Goal: Navigation & Orientation: Understand site structure

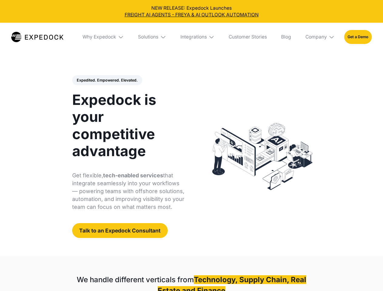
select select
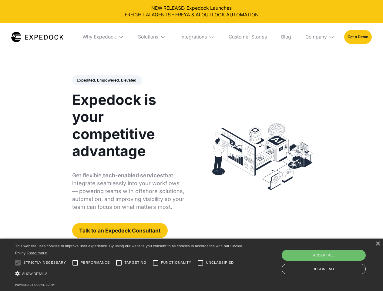
click at [191, 37] on div "Integrations" at bounding box center [193, 37] width 26 height 6
click at [103, 37] on div "Why Expedock" at bounding box center [94, 37] width 34 height 6
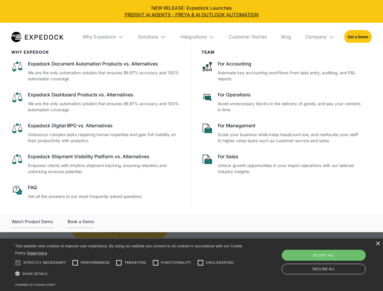
click at [153, 37] on div "Solutions" at bounding box center [148, 37] width 20 height 6
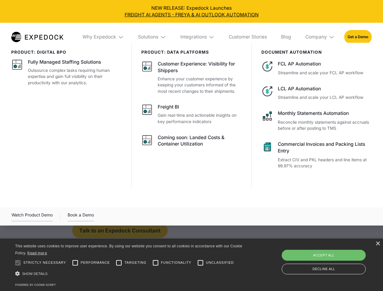
click at [198, 37] on div "Integrations" at bounding box center [193, 37] width 26 height 6
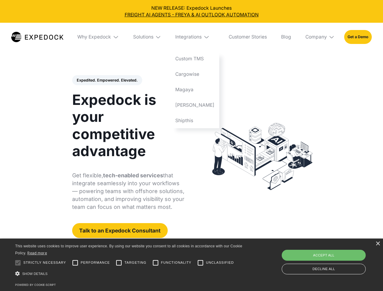
click at [320, 37] on div "Company" at bounding box center [316, 37] width 22 height 6
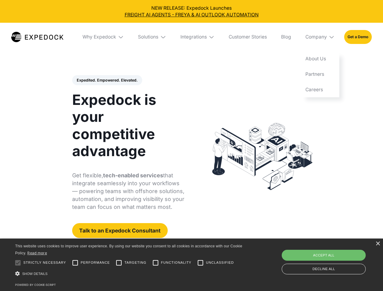
click at [107, 80] on div "Expedited. Empowered. Elevated. Automate Freight Document Extraction at 99.97% …" at bounding box center [128, 156] width 113 height 163
click at [18, 263] on div at bounding box center [18, 263] width 12 height 12
click at [75, 263] on input "Performance" at bounding box center [75, 263] width 12 height 12
checkbox input "true"
click at [119, 263] on input "Targeting" at bounding box center [119, 263] width 12 height 12
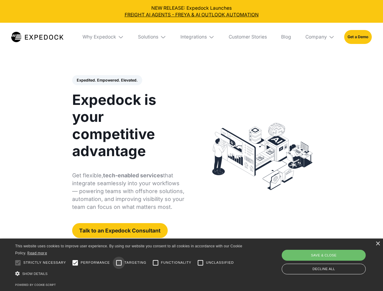
checkbox input "true"
click at [156, 263] on input "Functionality" at bounding box center [156, 263] width 12 height 12
checkbox input "true"
